Goal: Find specific page/section: Find specific page/section

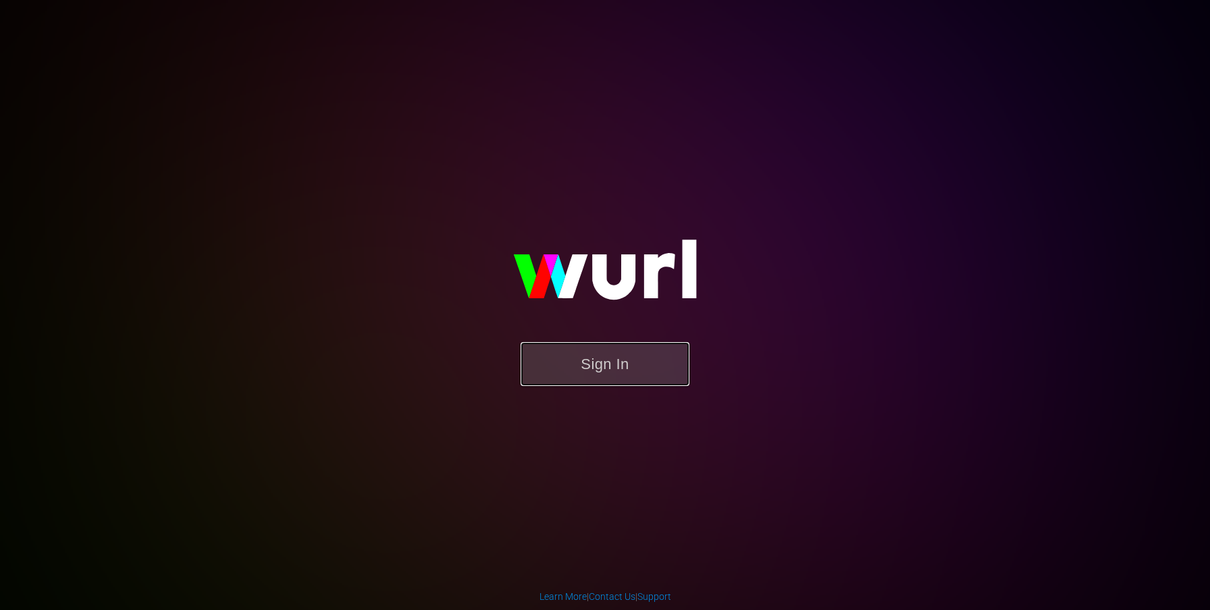
click at [610, 359] on button "Sign In" at bounding box center [605, 364] width 169 height 44
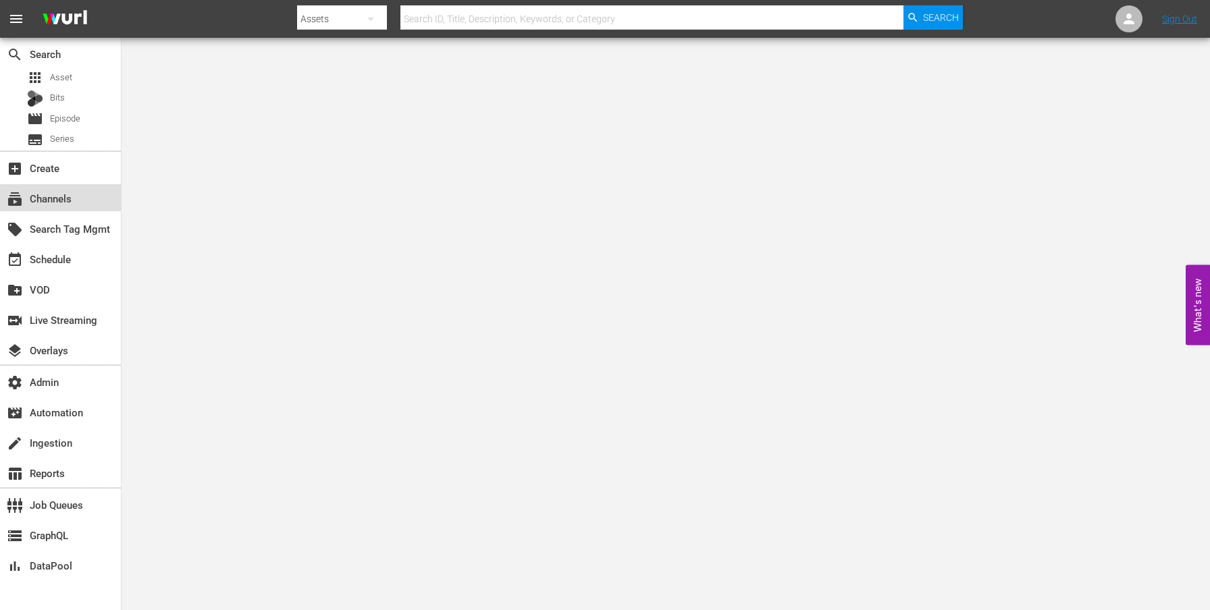
click at [56, 203] on div "subscriptions Channels" at bounding box center [38, 196] width 76 height 12
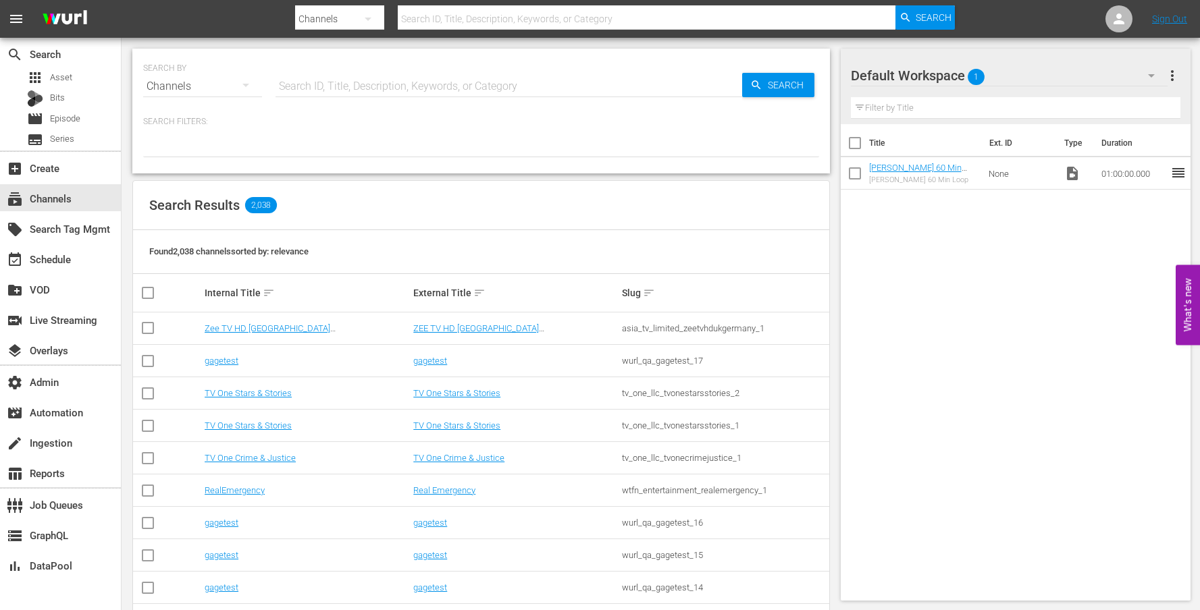
click at [342, 93] on input "text" at bounding box center [509, 86] width 467 height 32
type input "rom"
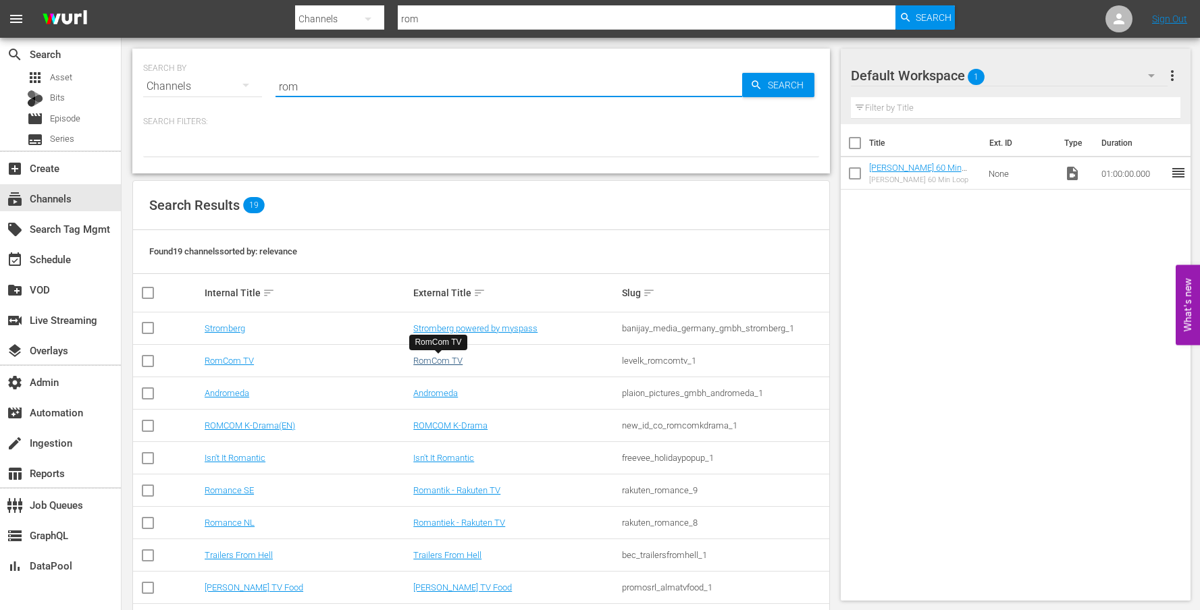
type input "rom"
click at [421, 362] on link "RomCom TV" at bounding box center [437, 361] width 49 height 10
